Goal: Task Accomplishment & Management: Manage account settings

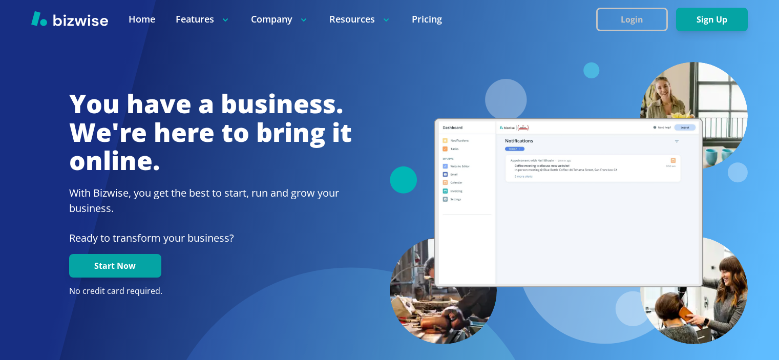
click at [655, 20] on button "Login" at bounding box center [632, 20] width 72 height 24
